Goal: Information Seeking & Learning: Learn about a topic

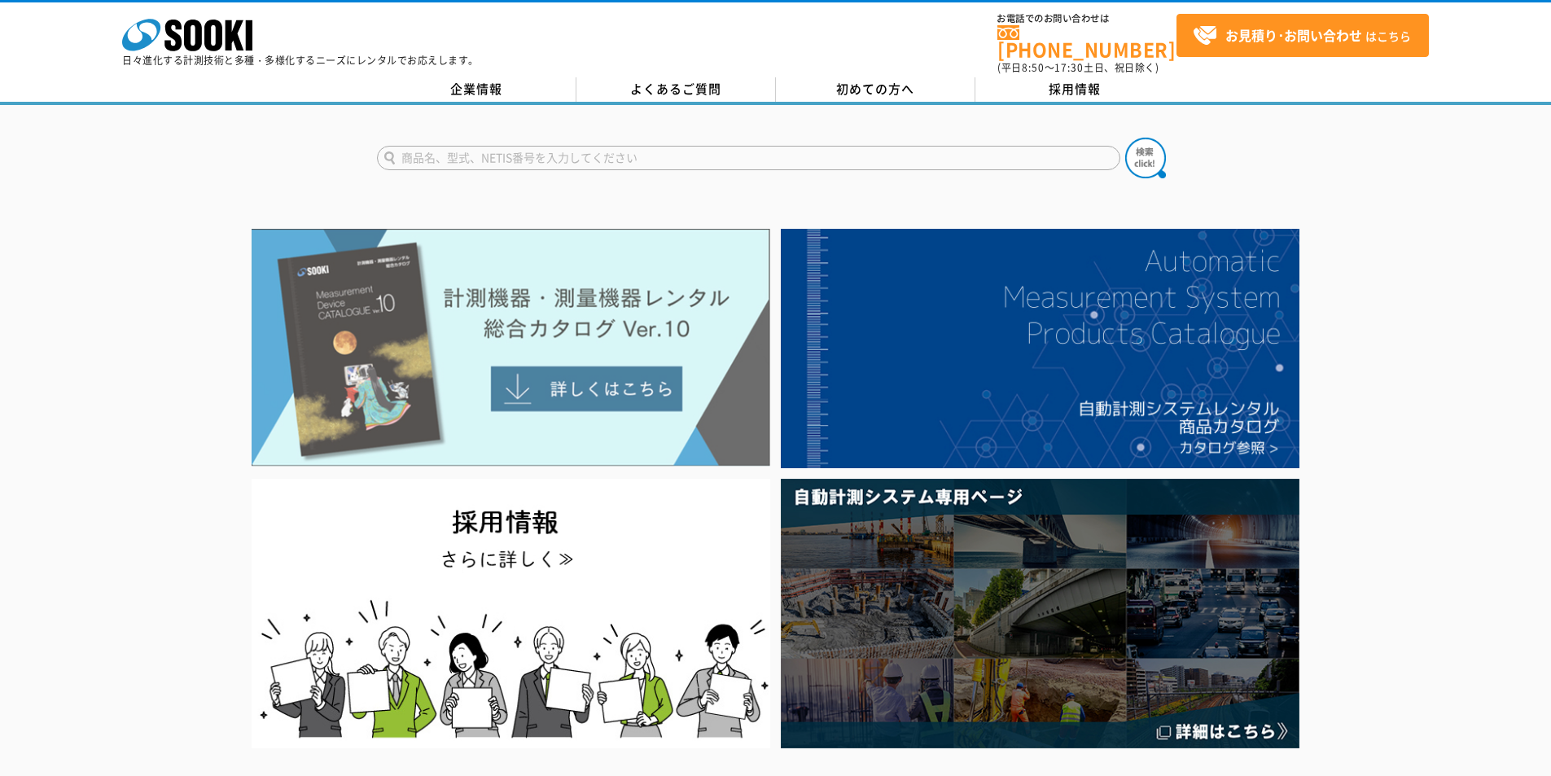
click at [490, 312] on img at bounding box center [511, 348] width 519 height 238
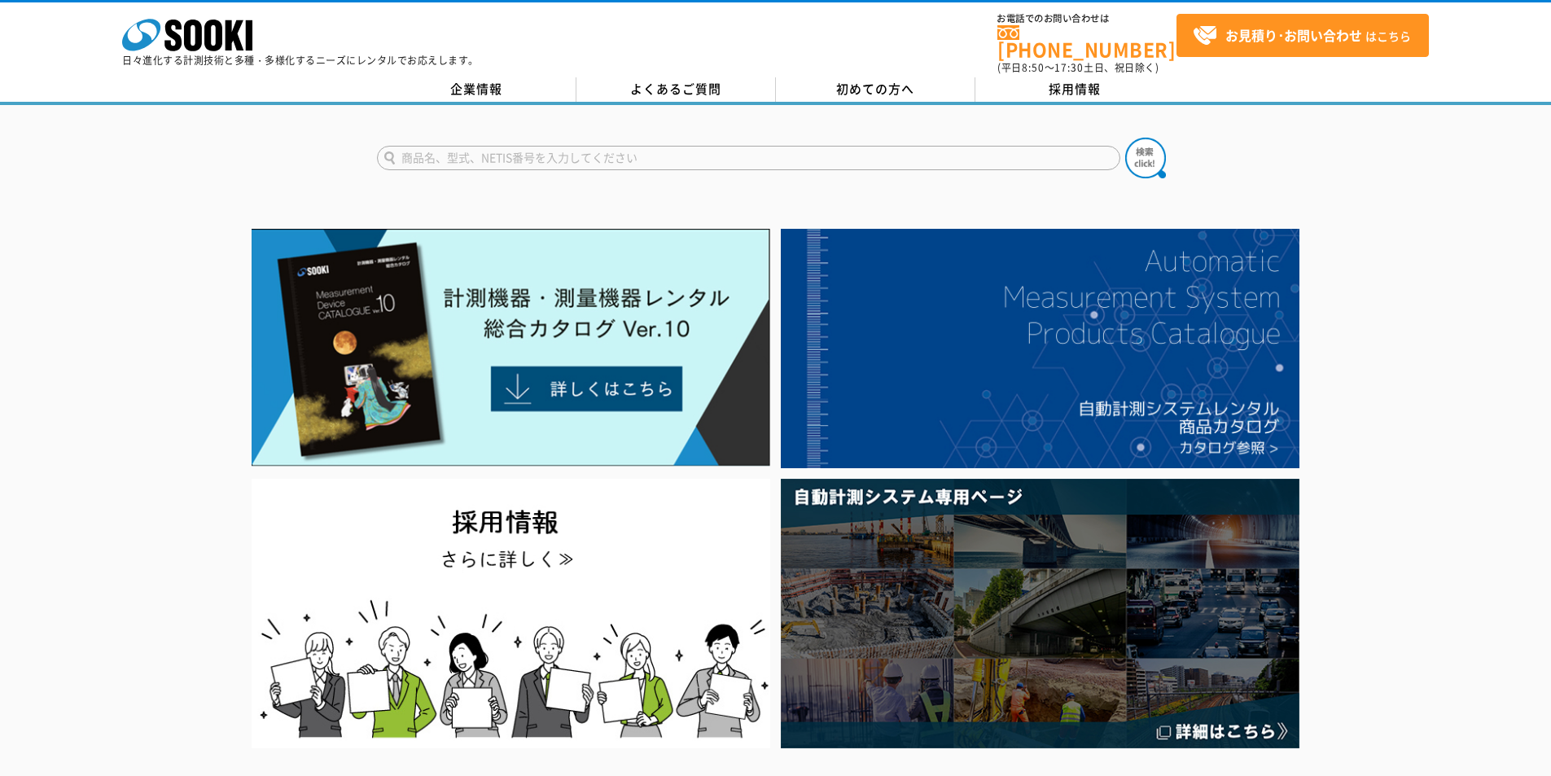
click at [532, 146] on input "text" at bounding box center [748, 158] width 743 height 24
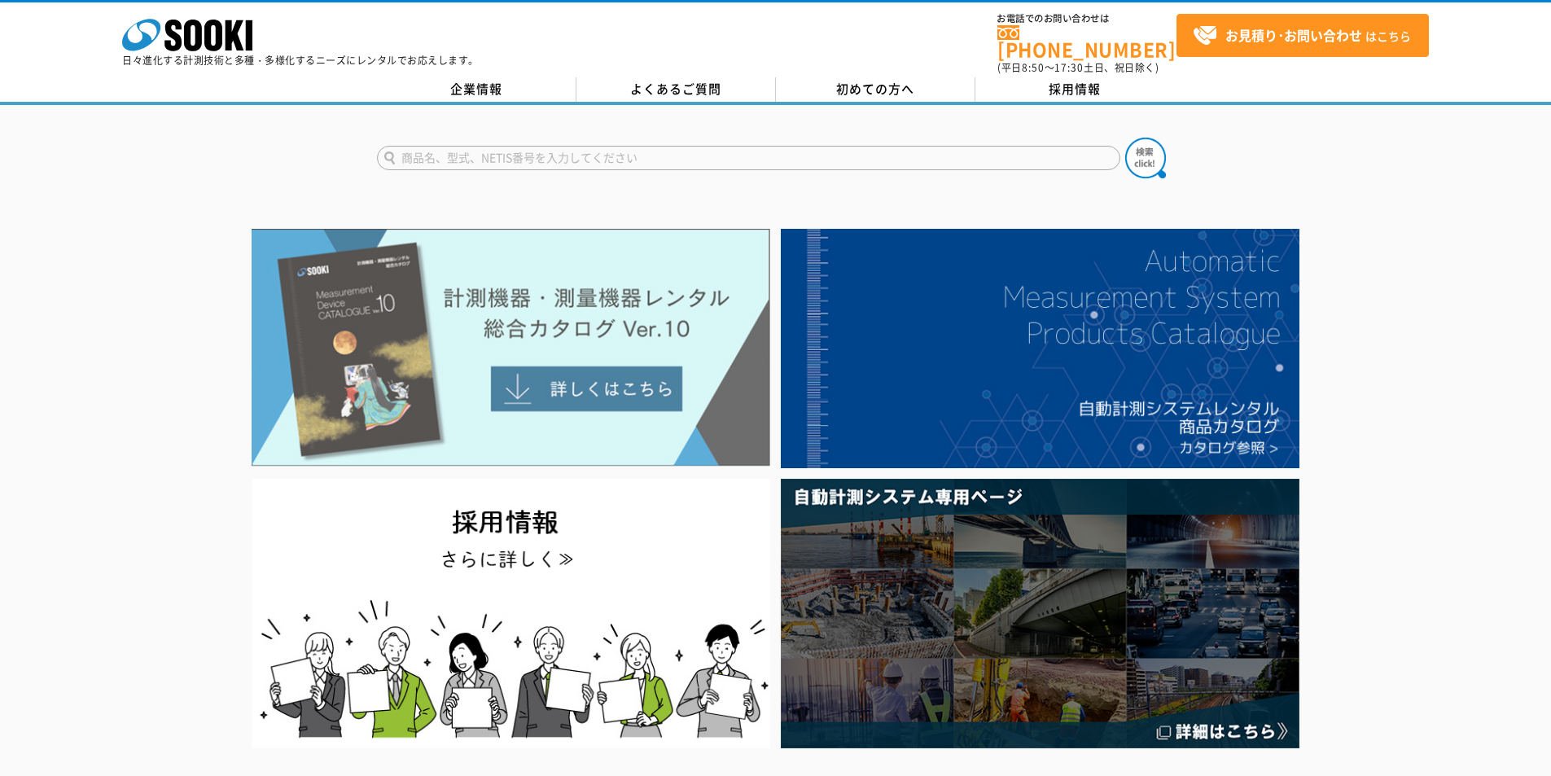
type input "商品名、型式、NETIS番号を入力してください"
click at [618, 310] on img at bounding box center [511, 348] width 519 height 238
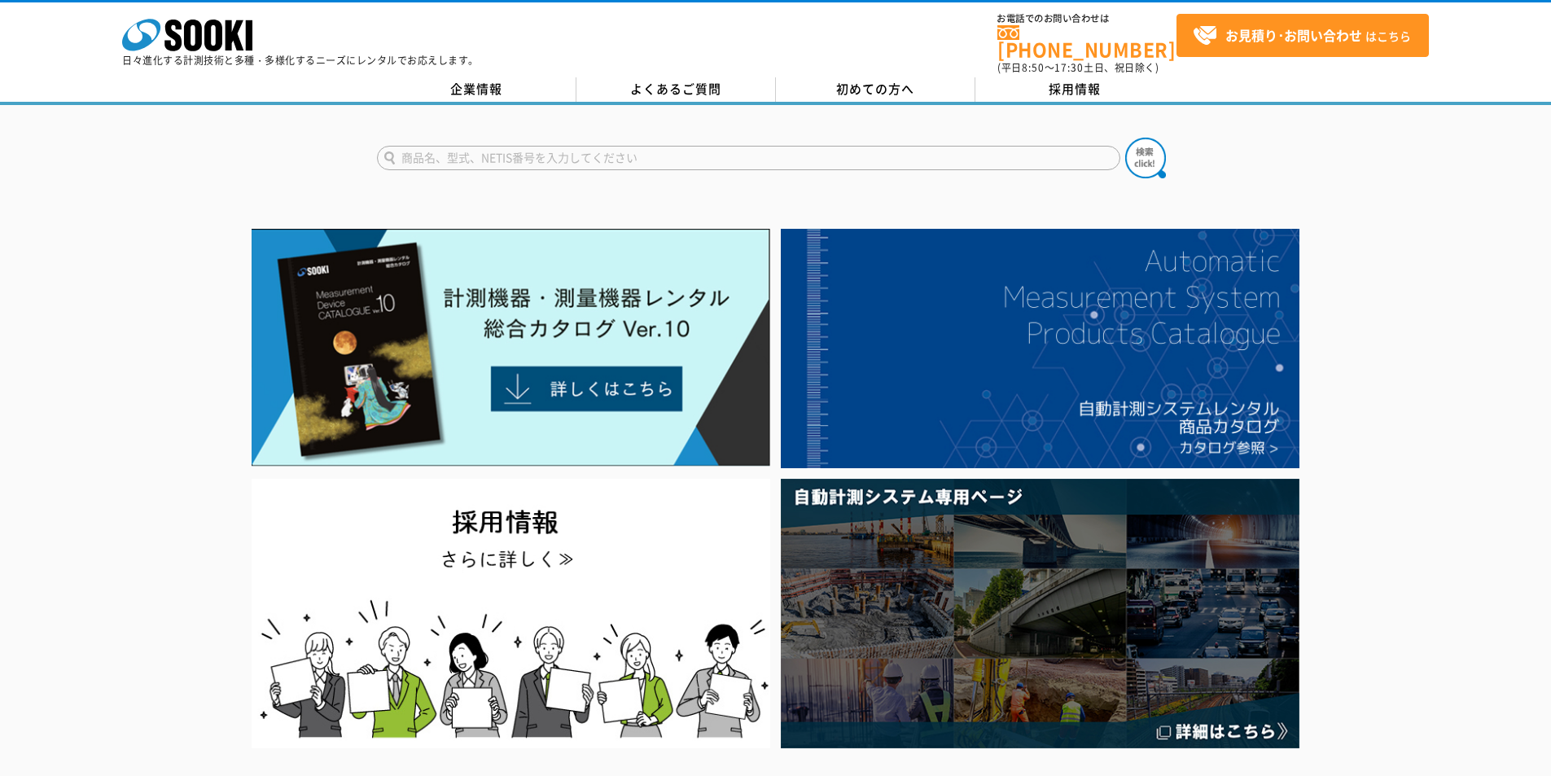
click at [675, 154] on input "text" at bounding box center [748, 158] width 743 height 24
type input "無線式"
click at [1125, 138] on button at bounding box center [1145, 158] width 41 height 41
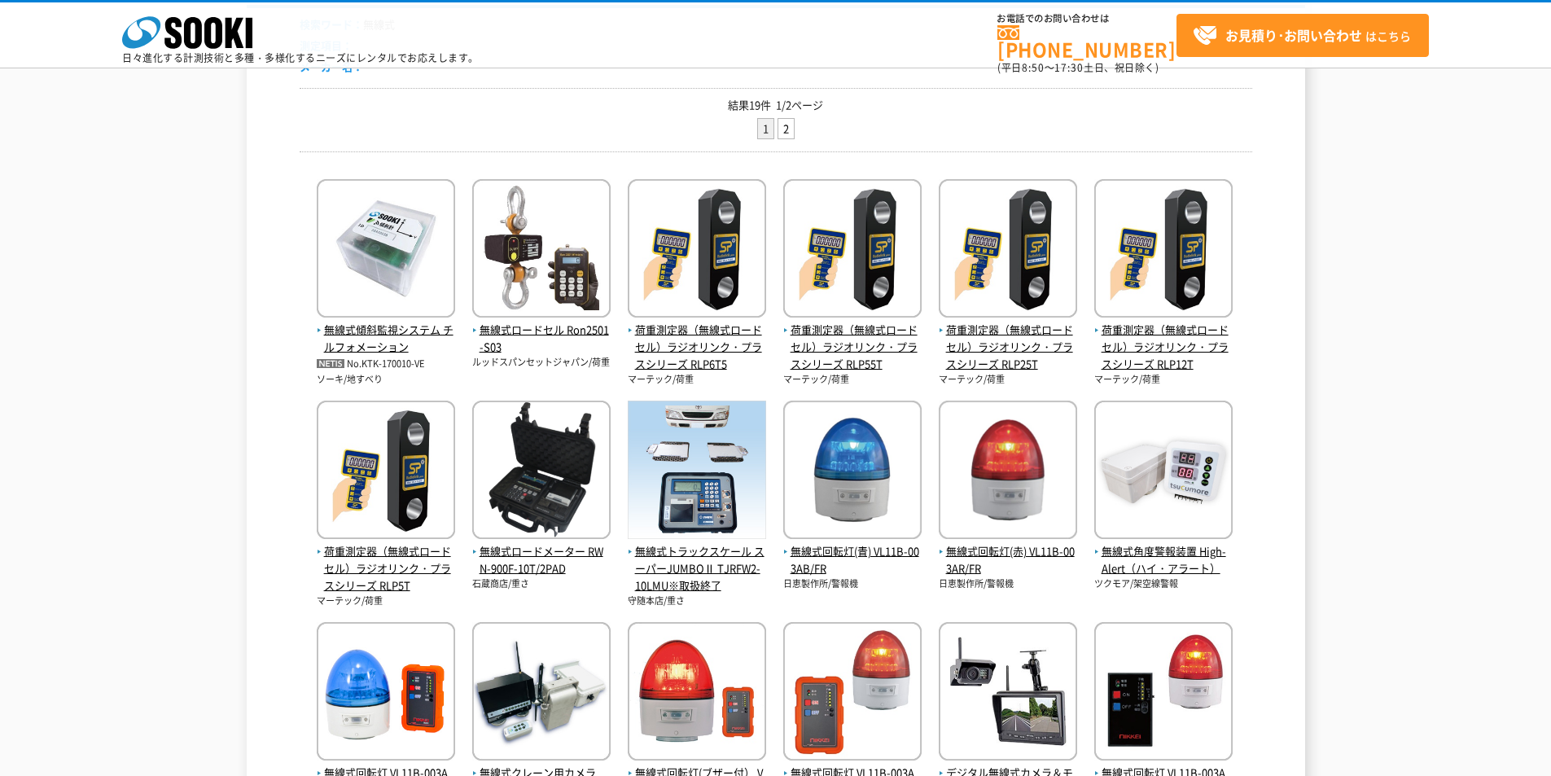
scroll to position [434, 0]
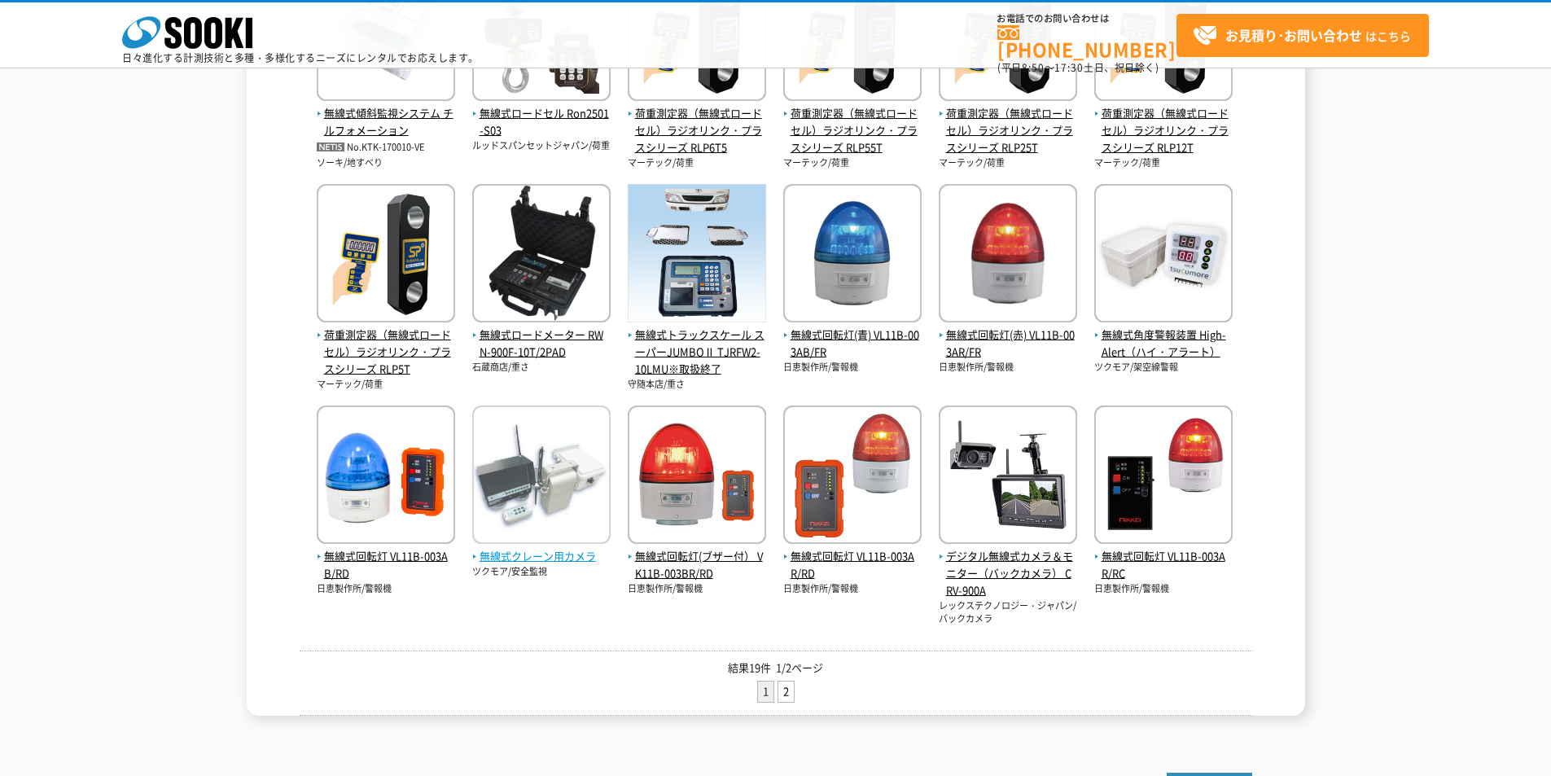
click at [542, 553] on span "無線式クレーン用カメラ" at bounding box center [541, 556] width 138 height 17
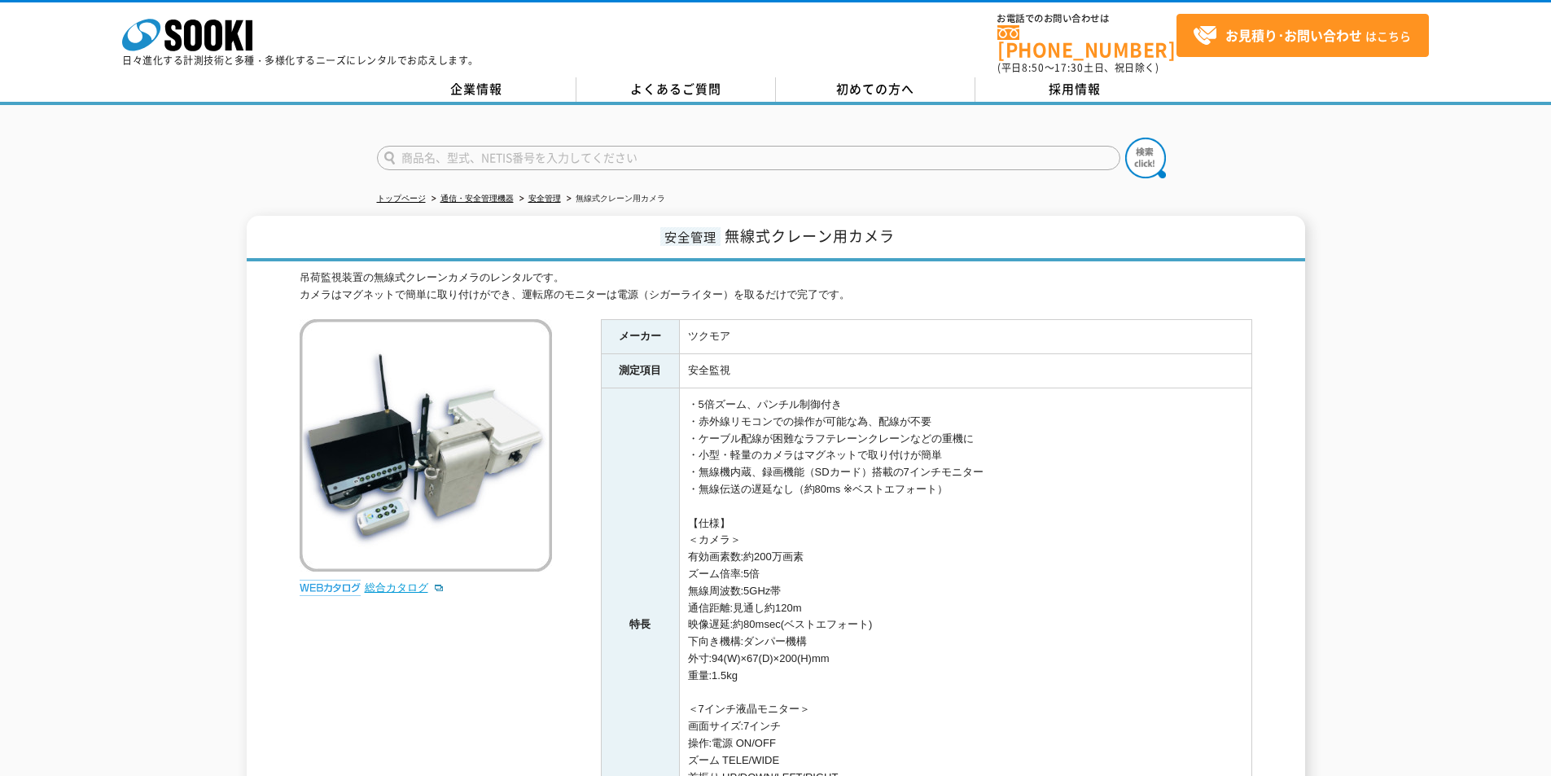
click at [406, 581] on link "総合カタログ" at bounding box center [405, 587] width 80 height 12
click at [396, 581] on link "総合カタログ" at bounding box center [405, 587] width 80 height 12
click at [200, 37] on icon at bounding box center [193, 36] width 18 height 32
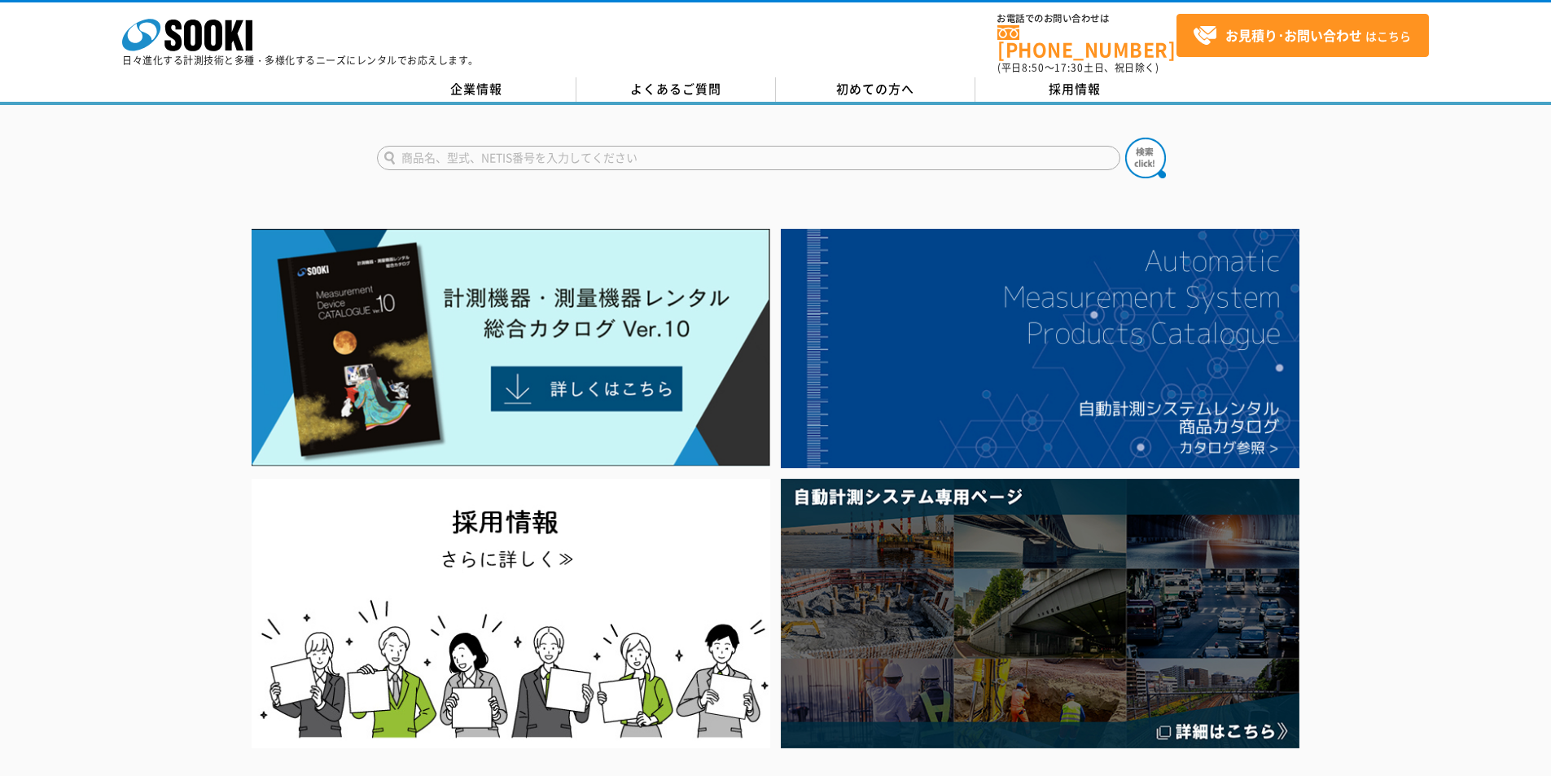
click at [661, 146] on input "text" at bounding box center [748, 158] width 743 height 24
type input "VOC"
click at [1125, 138] on button at bounding box center [1145, 158] width 41 height 41
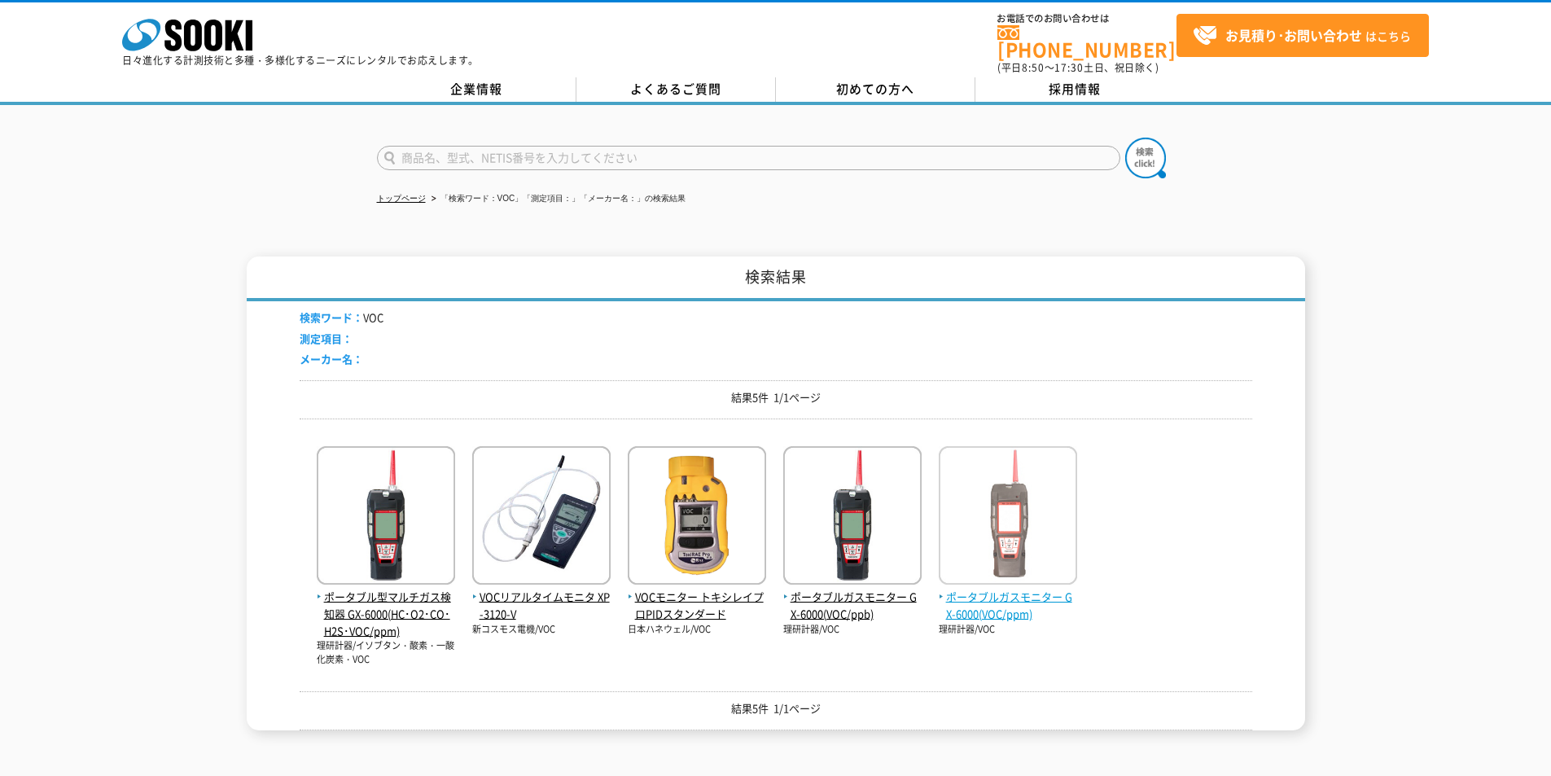
click at [987, 598] on span "ポータブルガスモニター GX-6000(VOC/ppm)" at bounding box center [1008, 606] width 138 height 34
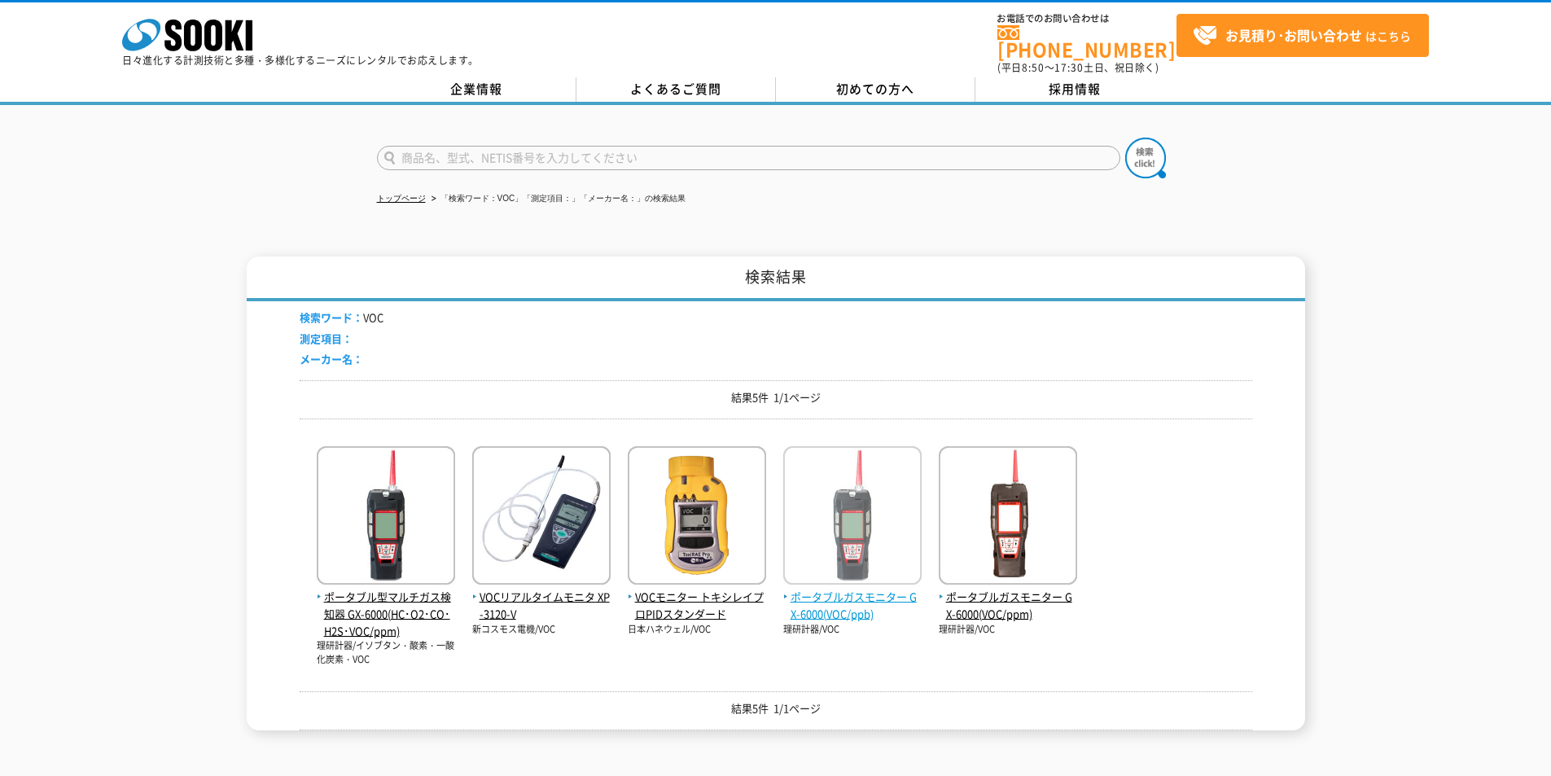
click at [848, 589] on span "ポータブルガスモニター GX-6000(VOC/ppb)" at bounding box center [852, 606] width 138 height 34
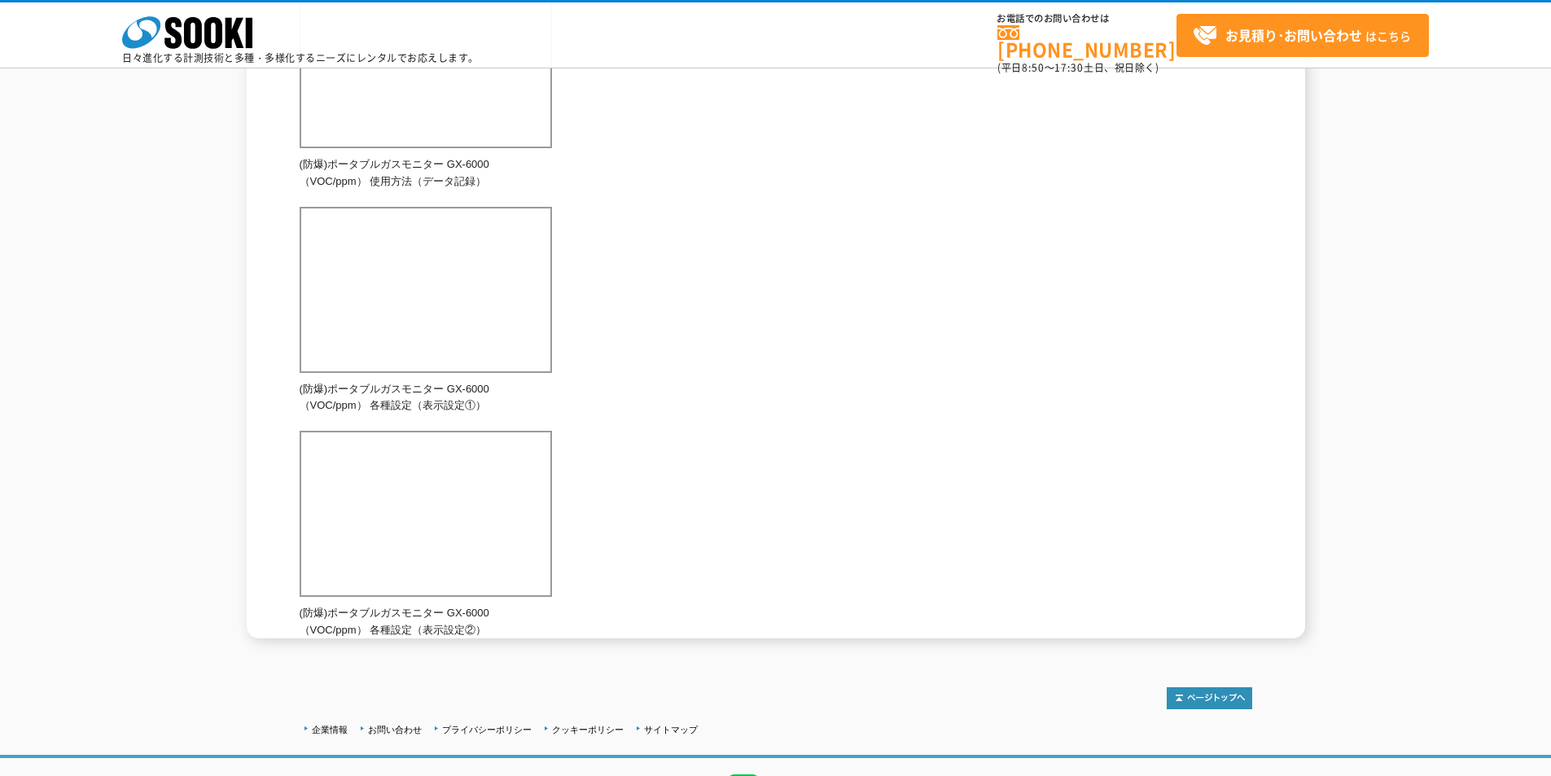
scroll to position [543, 0]
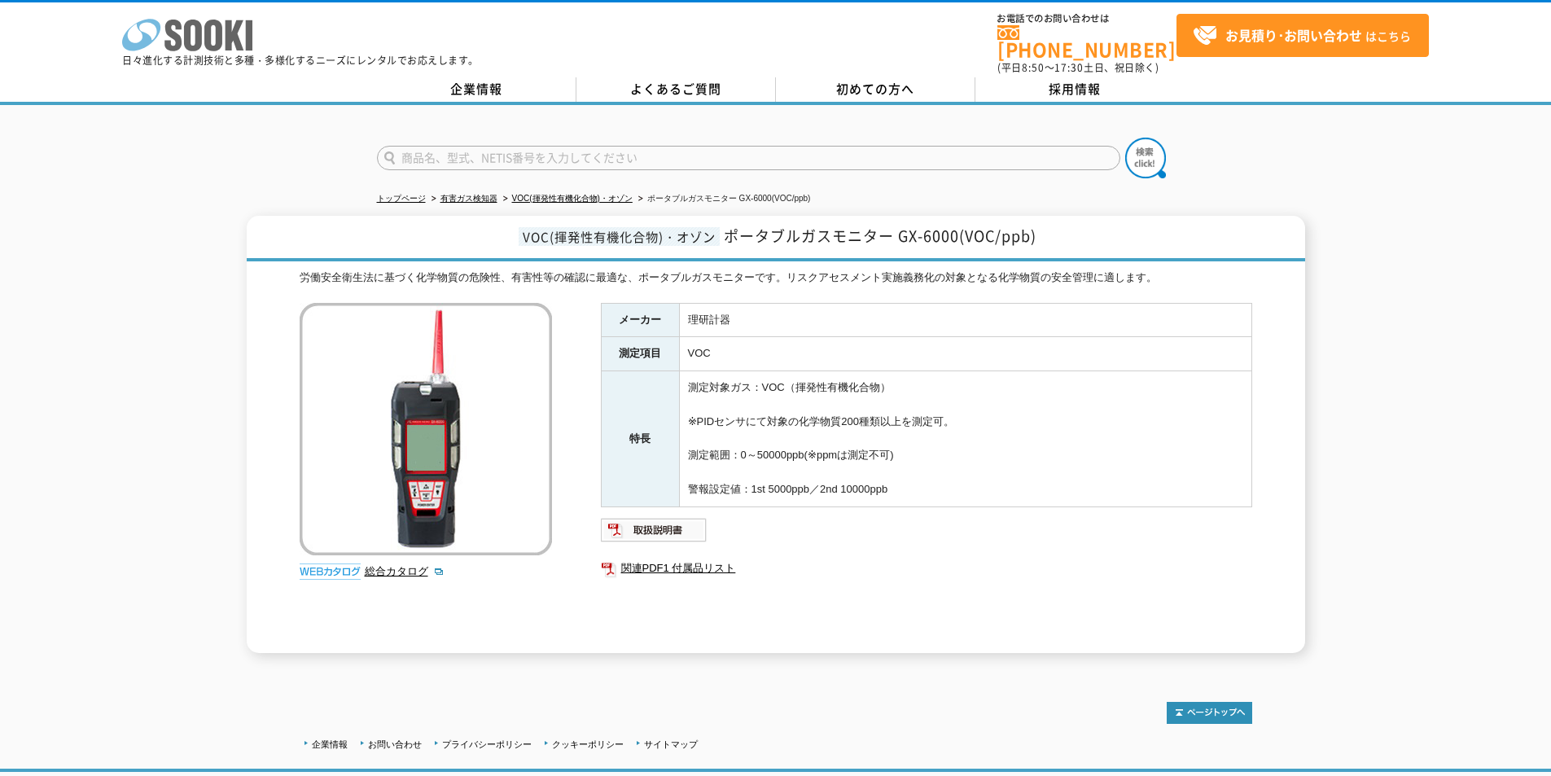
click at [207, 32] on icon at bounding box center [213, 36] width 18 height 32
